Goal: Task Accomplishment & Management: Manage account settings

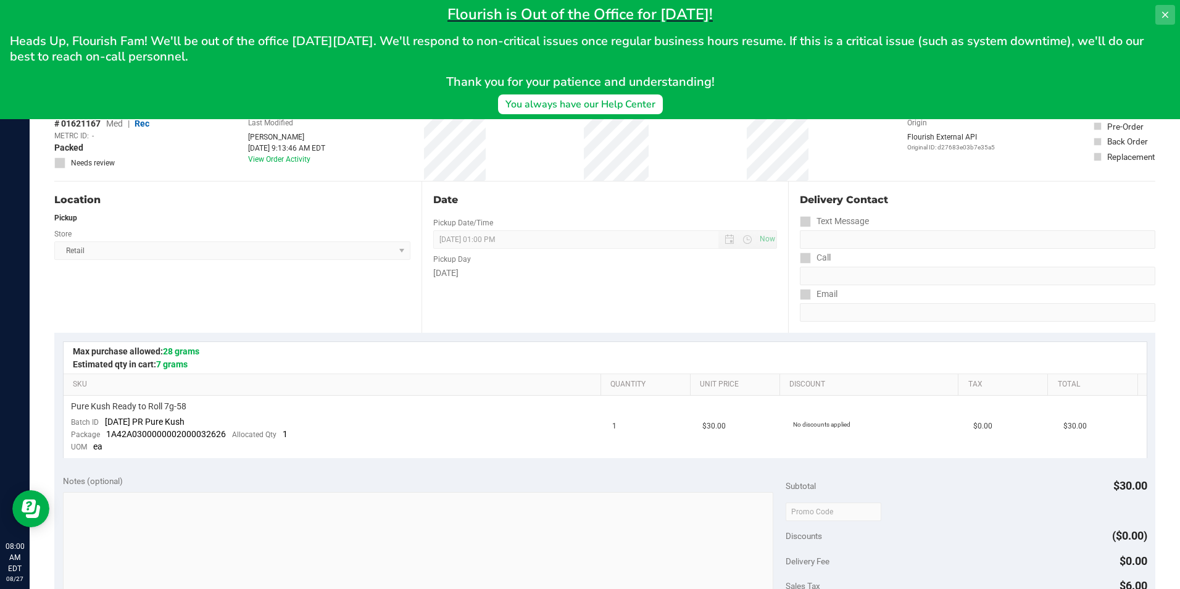
click at [1163, 12] on icon at bounding box center [1165, 15] width 10 height 10
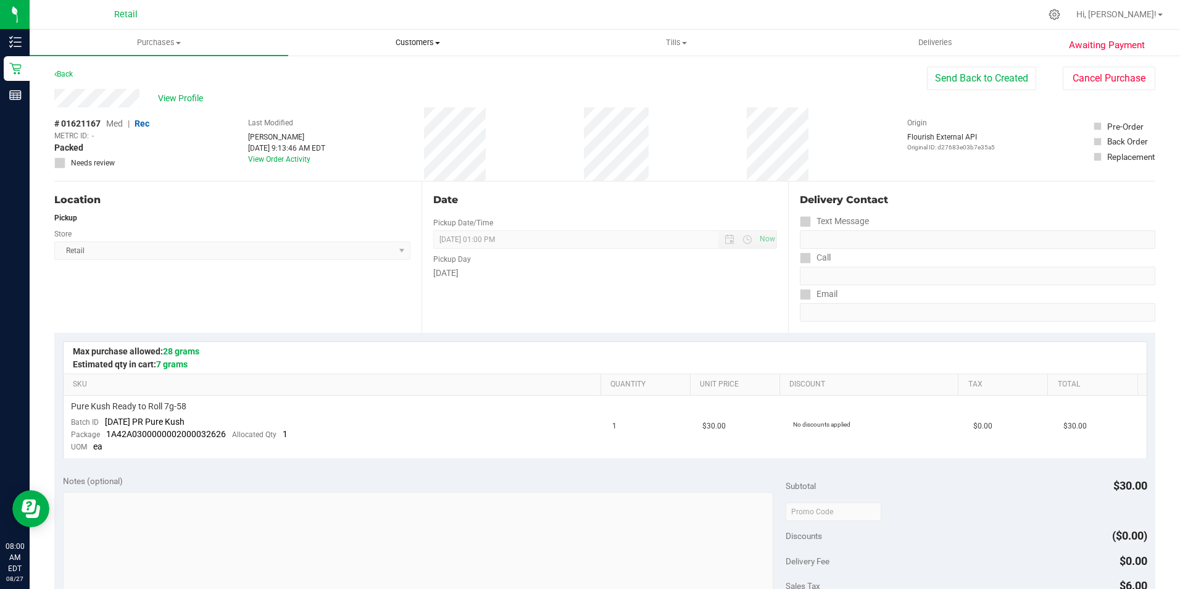
click at [425, 42] on span "Customers" at bounding box center [417, 42] width 257 height 11
click at [332, 77] on span "All customers" at bounding box center [332, 74] width 89 height 10
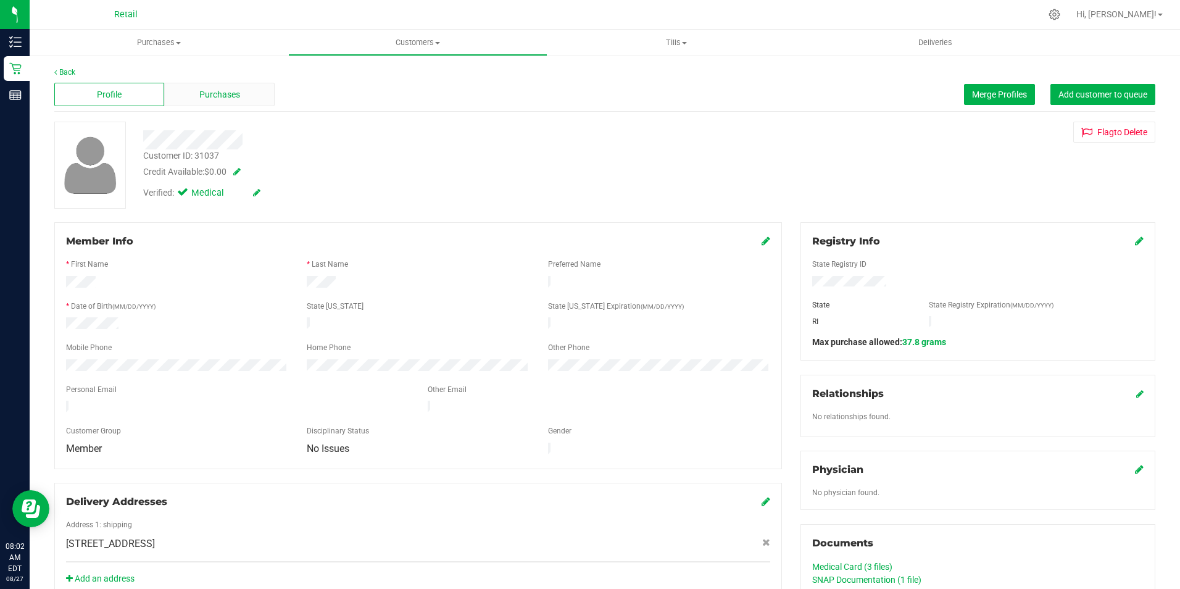
click at [246, 95] on div "Purchases" at bounding box center [219, 94] width 110 height 23
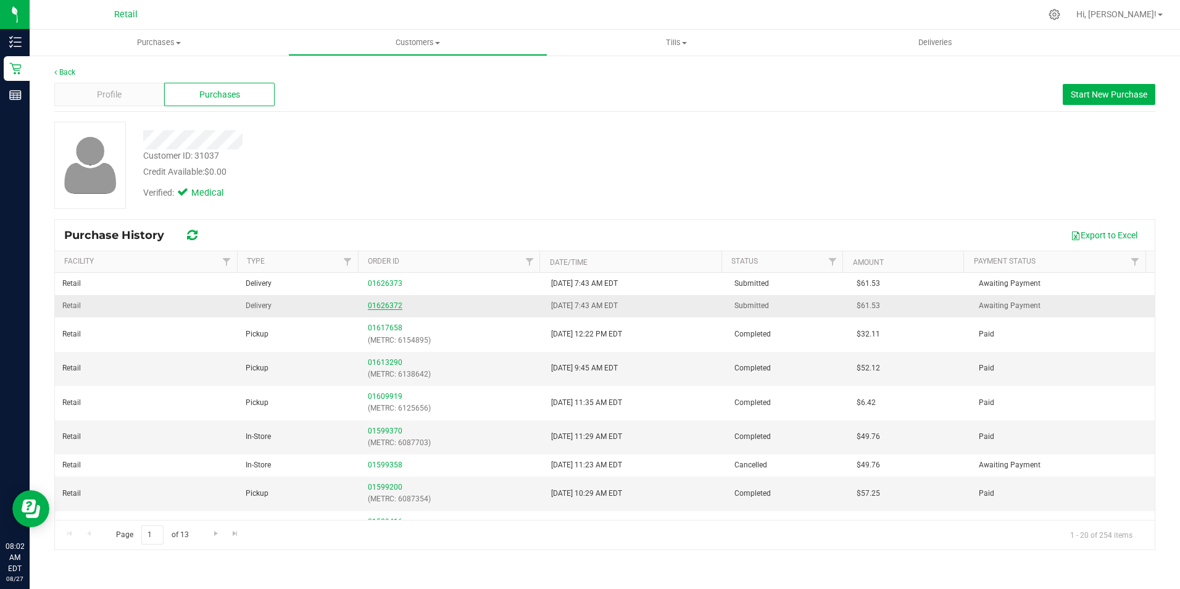
click at [390, 307] on link "01626372" at bounding box center [385, 305] width 35 height 9
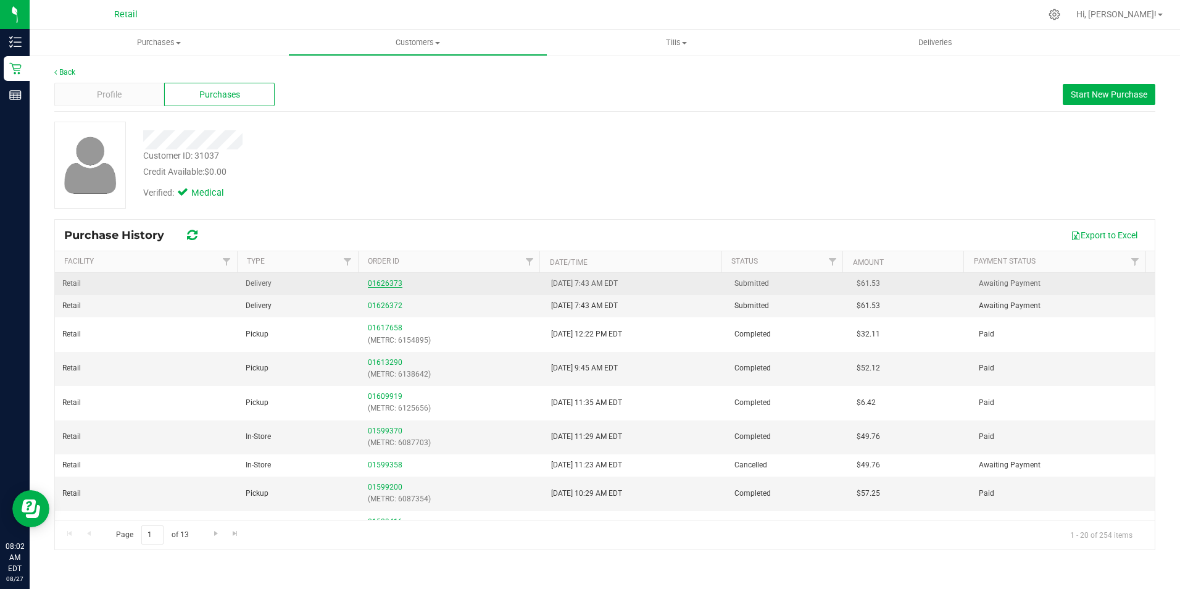
click at [377, 283] on link "01626373" at bounding box center [385, 283] width 35 height 9
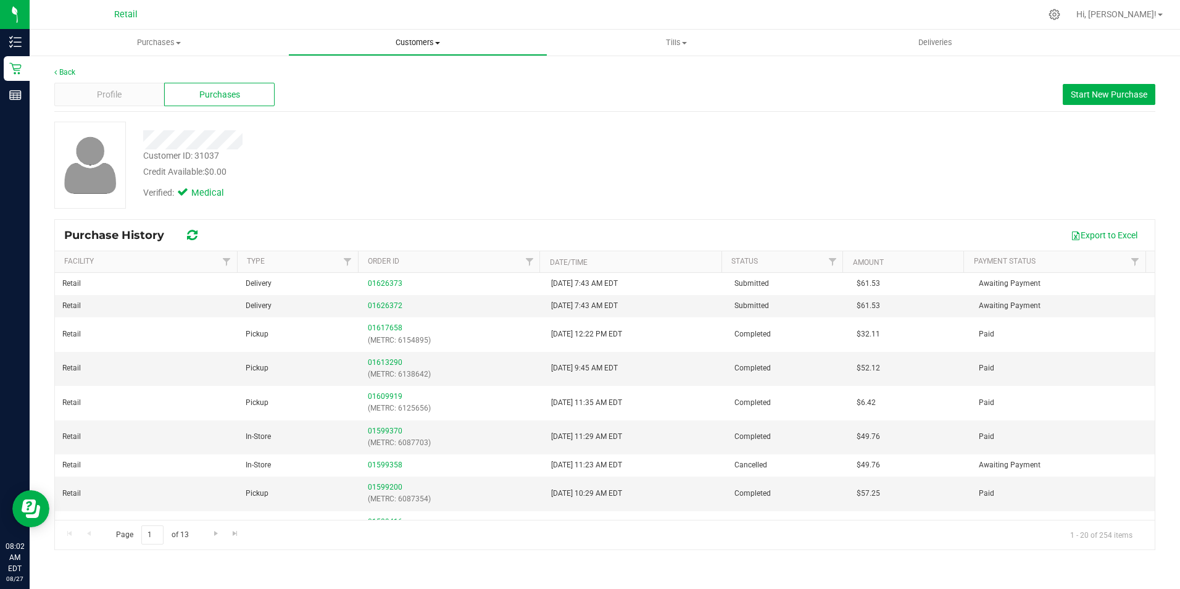
click at [451, 44] on span "Customers" at bounding box center [417, 42] width 257 height 11
click at [362, 75] on span "All customers" at bounding box center [332, 74] width 89 height 10
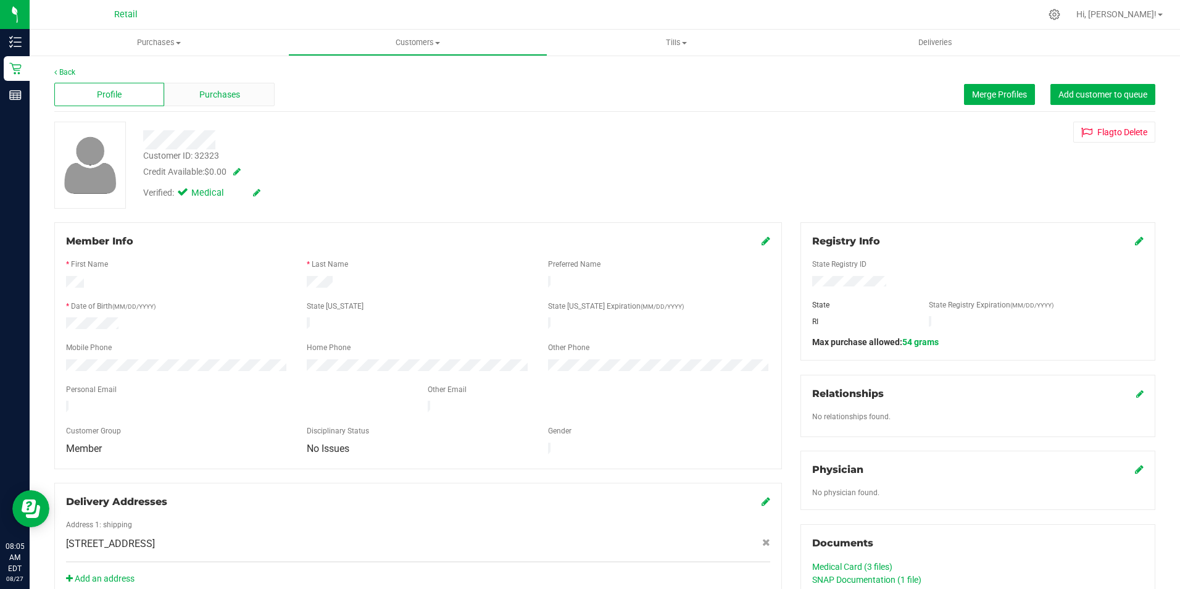
click at [207, 94] on span "Purchases" at bounding box center [219, 94] width 41 height 13
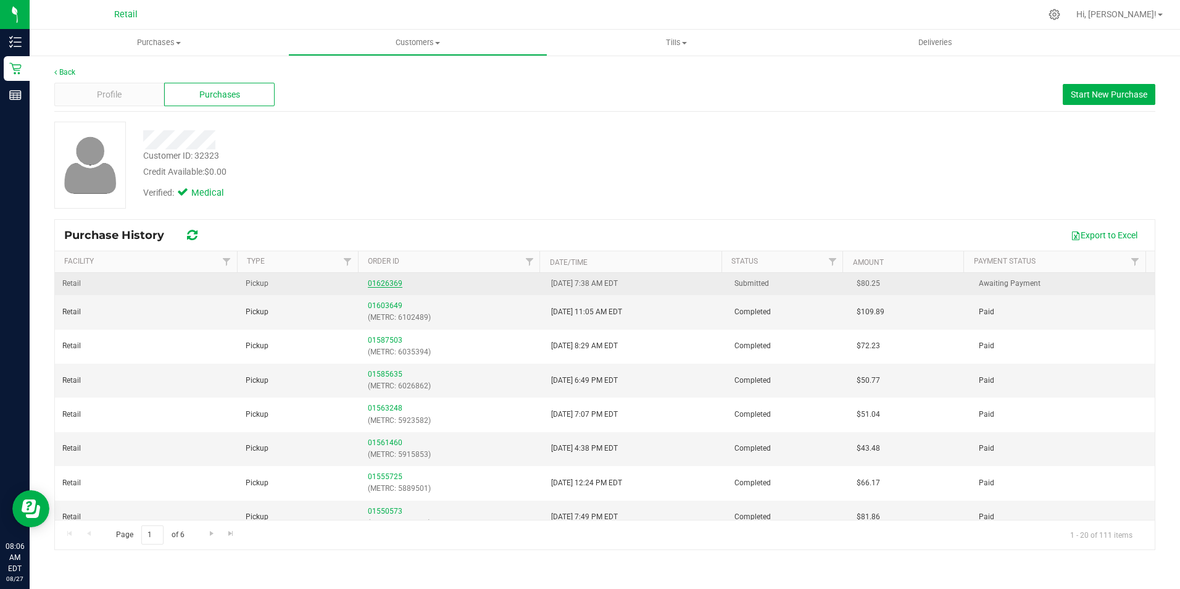
click at [387, 283] on link "01626369" at bounding box center [385, 283] width 35 height 9
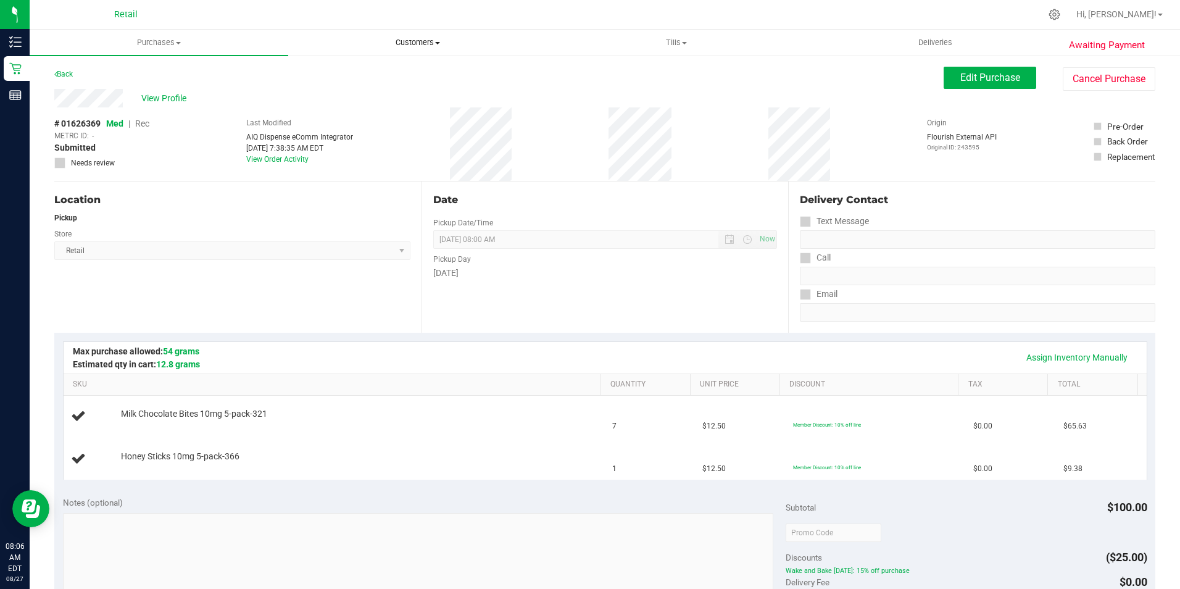
click at [438, 44] on span at bounding box center [437, 43] width 5 height 2
click at [328, 77] on span "All customers" at bounding box center [332, 74] width 89 height 10
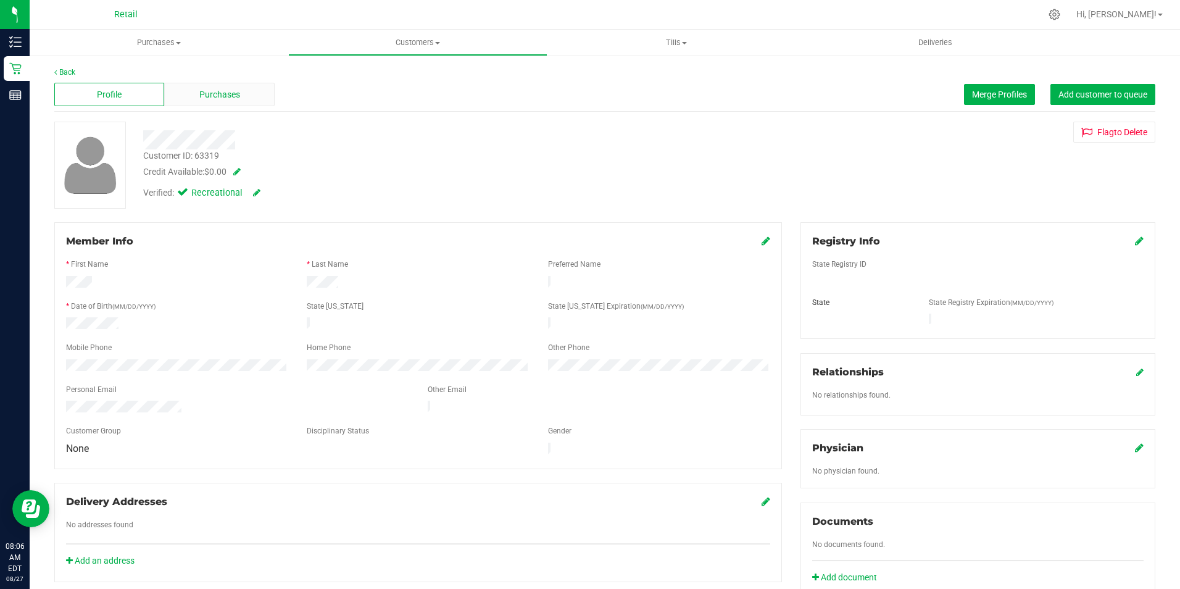
click at [247, 89] on div "Purchases" at bounding box center [219, 94] width 110 height 23
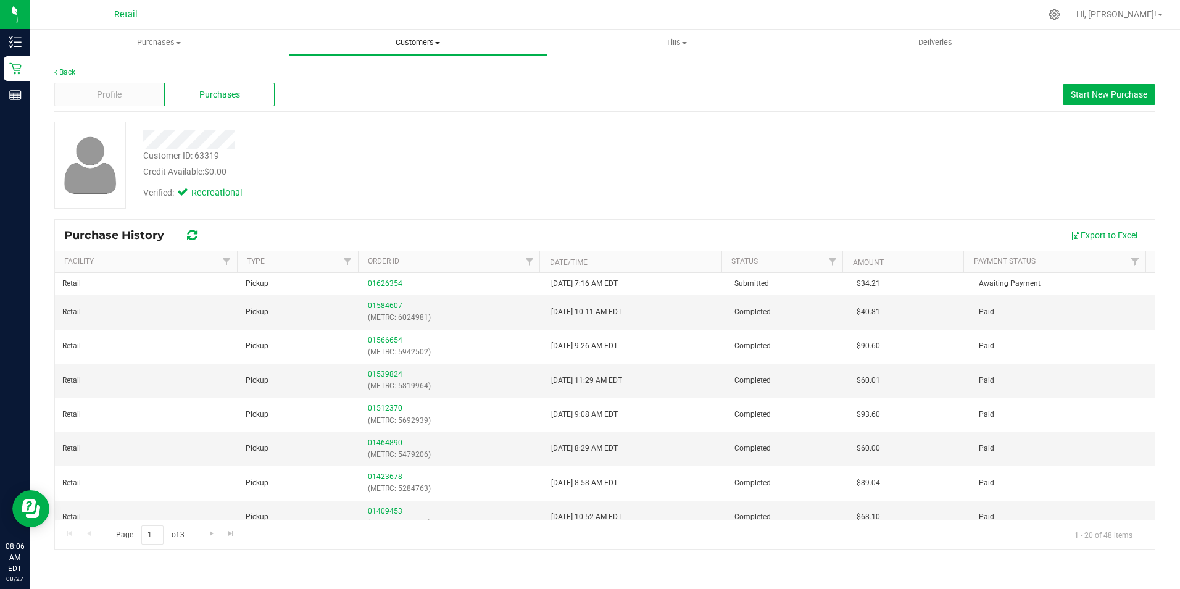
click at [420, 43] on span "Customers" at bounding box center [417, 42] width 257 height 11
click at [362, 74] on span "All customers" at bounding box center [332, 74] width 89 height 10
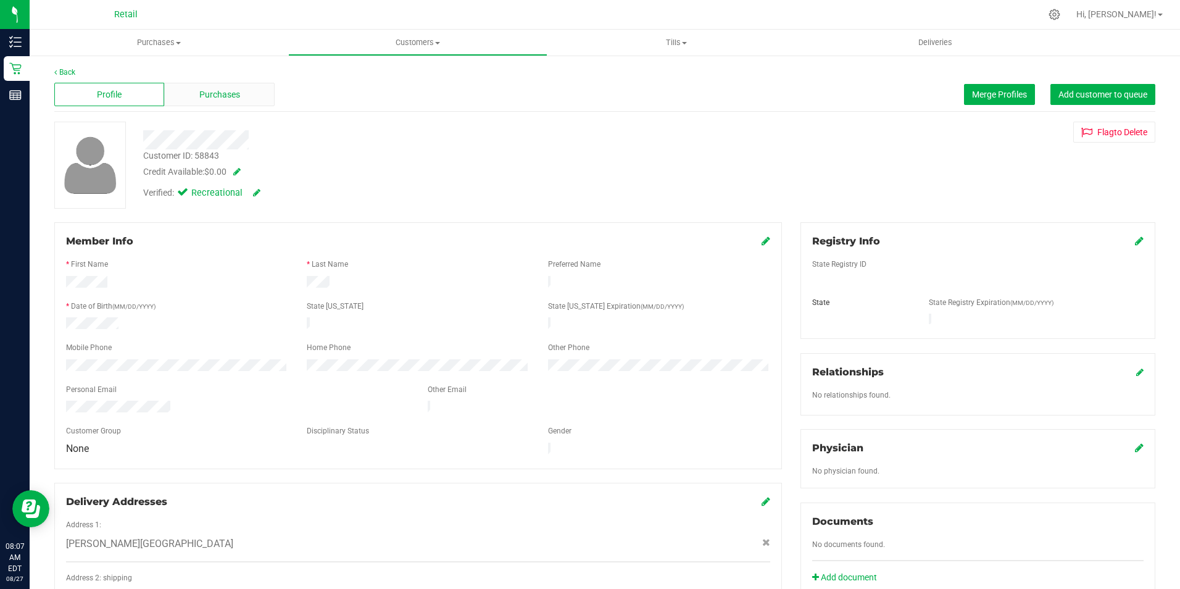
click at [199, 84] on div "Purchases" at bounding box center [219, 94] width 110 height 23
